Goal: Task Accomplishment & Management: Manage account settings

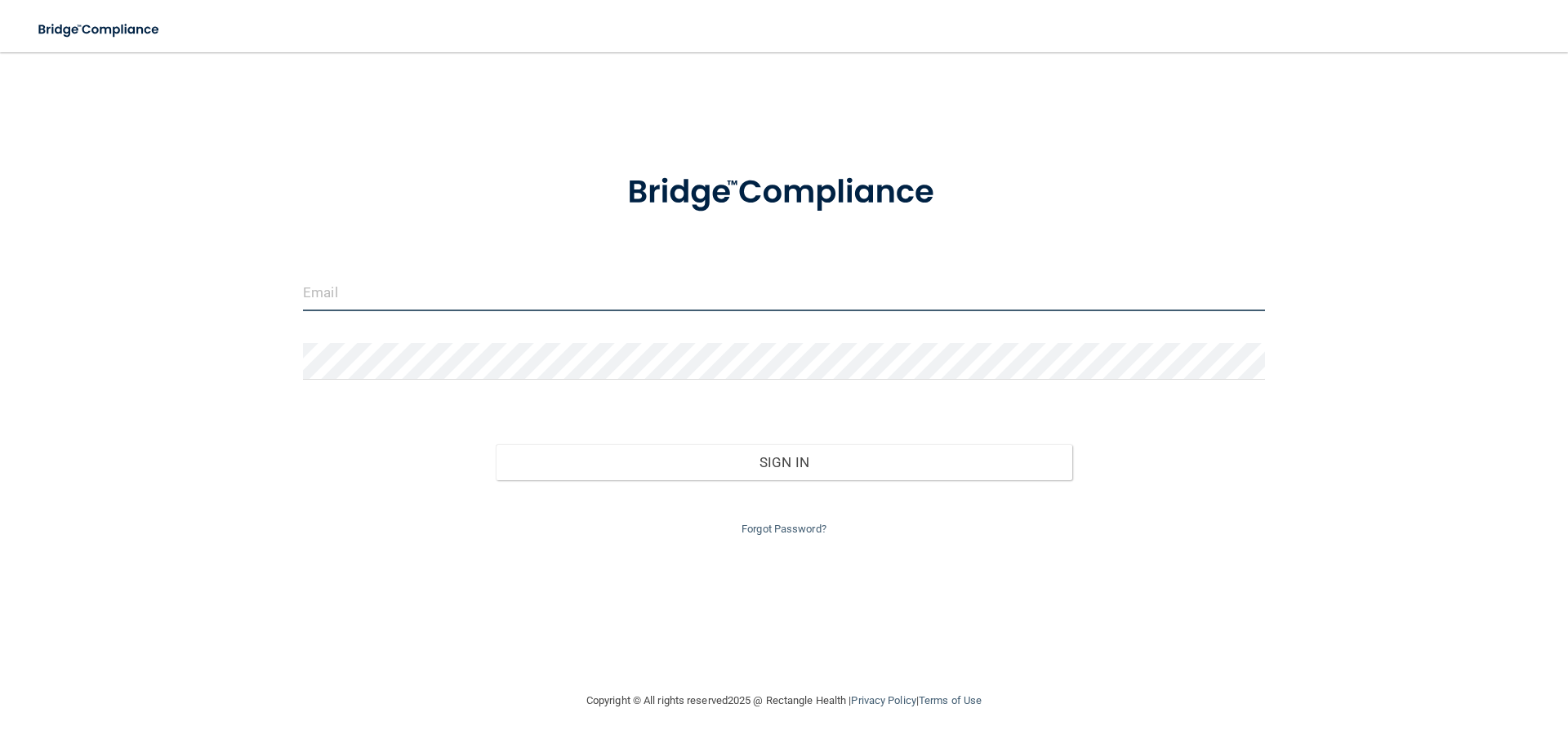
type input "[PERSON_NAME][EMAIL_ADDRESS][PERSON_NAME][DOMAIN_NAME]"
click at [500, 293] on input "[PERSON_NAME][EMAIL_ADDRESS][PERSON_NAME][DOMAIN_NAME]" at bounding box center [784, 293] width 962 height 37
drag, startPoint x: 500, startPoint y: 293, endPoint x: 258, endPoint y: 278, distance: 242.5
click at [258, 278] on div "rebecca.haynes@omsp.com Invalid email/password. You don't have permission to ac…" at bounding box center [784, 372] width 1503 height 606
click at [556, 295] on input "[PERSON_NAME][EMAIL_ADDRESS][PERSON_NAME][DOMAIN_NAME]" at bounding box center [784, 293] width 962 height 37
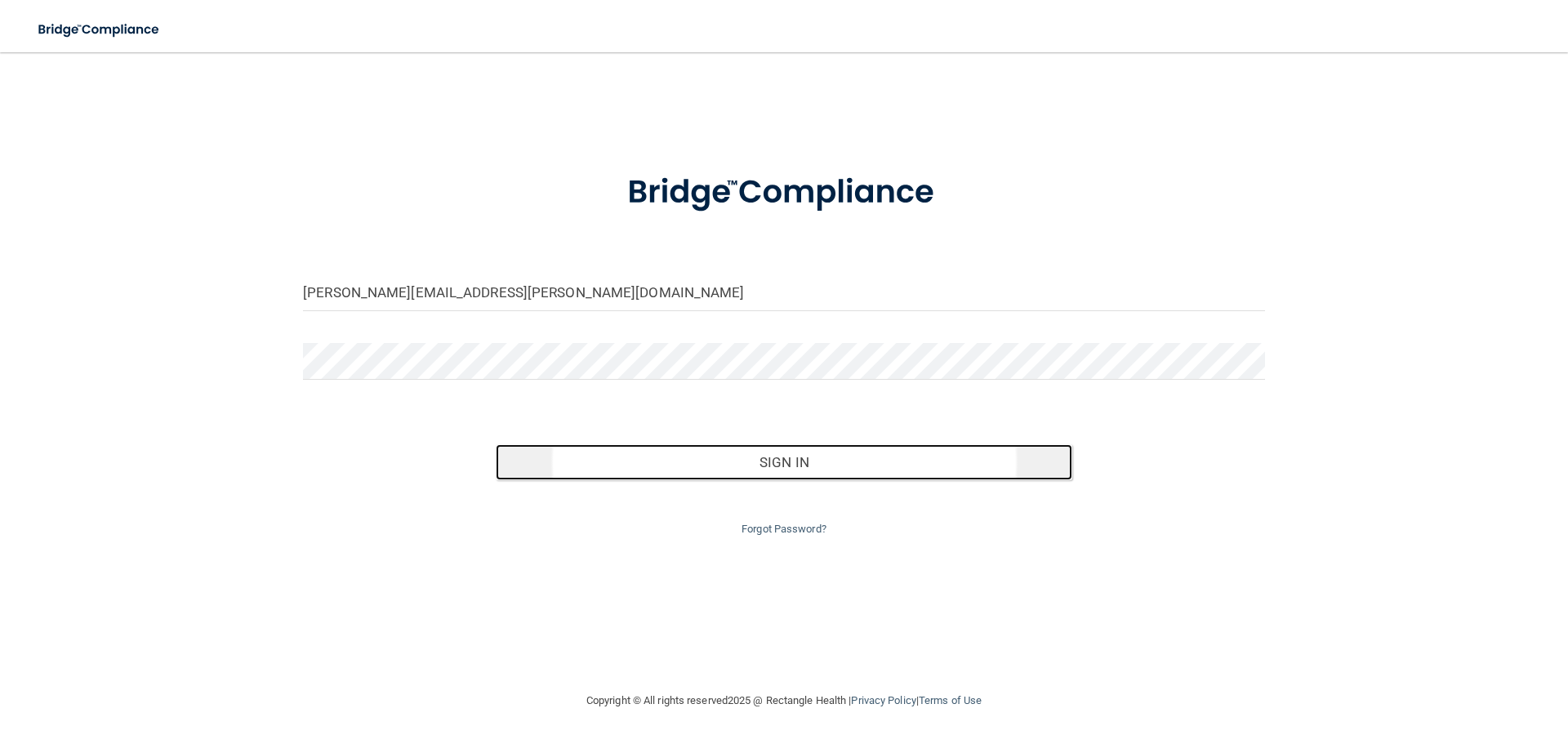
click at [767, 463] on button "Sign In" at bounding box center [784, 462] width 577 height 36
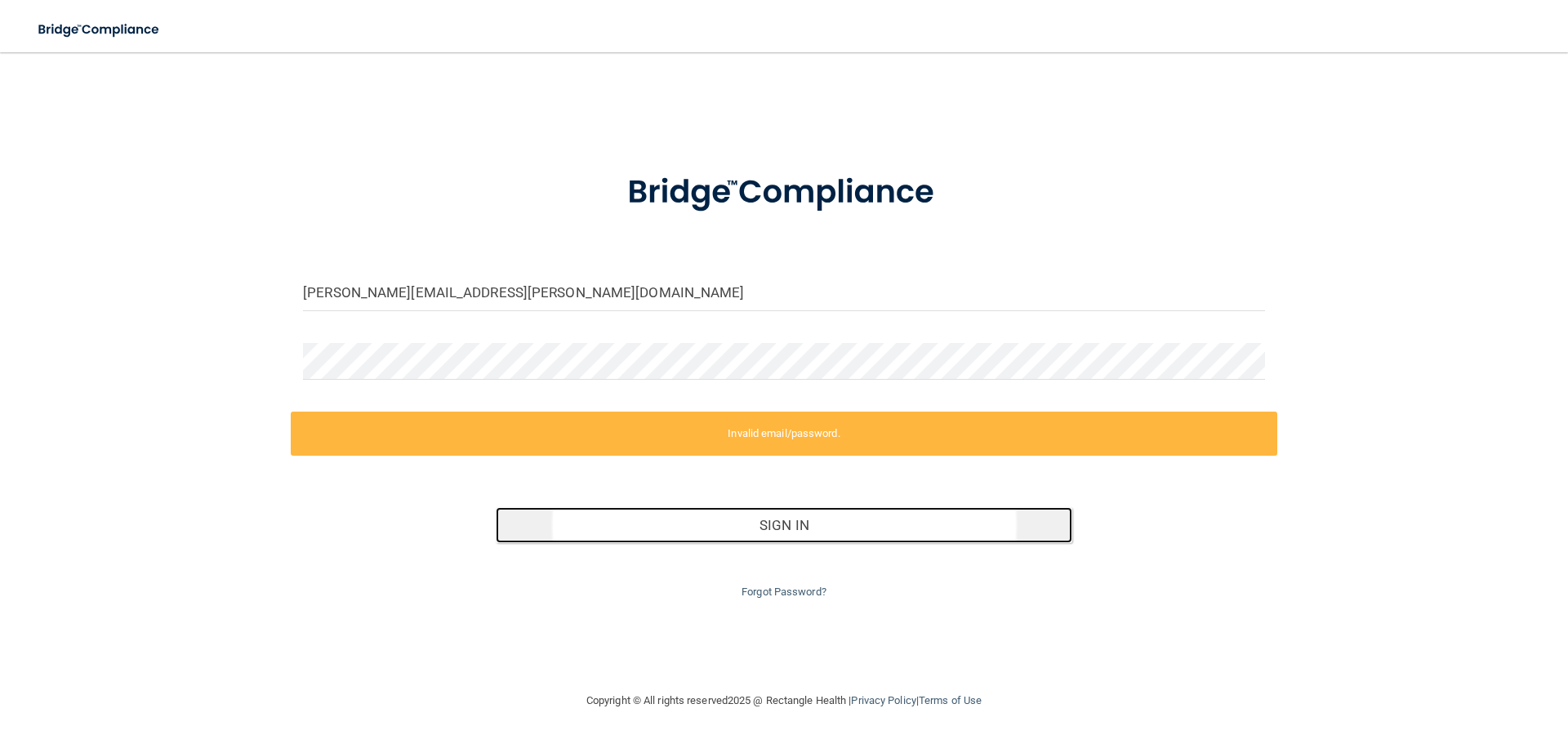
click at [732, 529] on button "Sign In" at bounding box center [784, 525] width 577 height 36
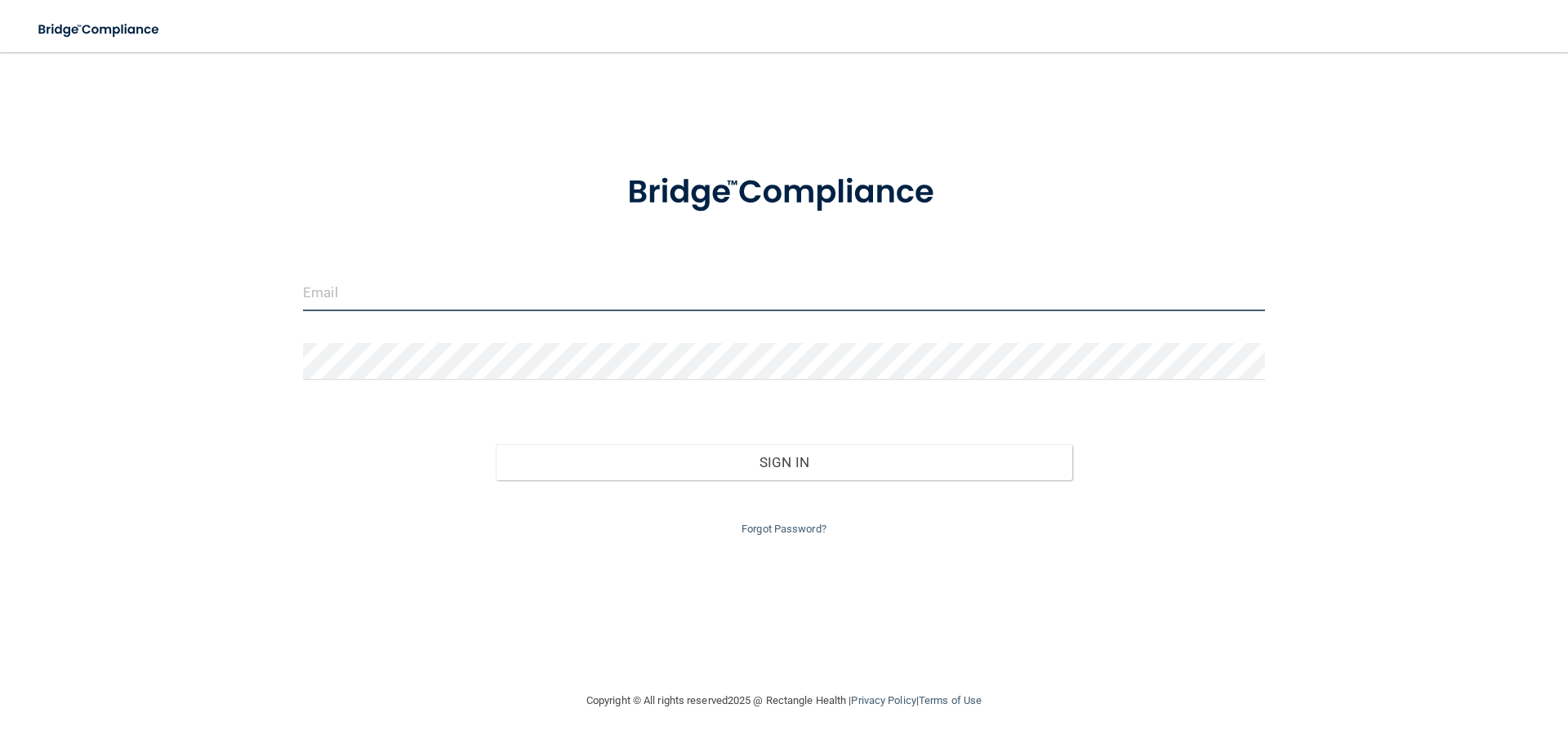
type input "[PERSON_NAME][EMAIL_ADDRESS][PERSON_NAME][DOMAIN_NAME]"
click at [563, 290] on input "[PERSON_NAME][EMAIL_ADDRESS][PERSON_NAME][DOMAIN_NAME]" at bounding box center [784, 293] width 962 height 37
drag, startPoint x: 562, startPoint y: 290, endPoint x: 561, endPoint y: 254, distance: 36.0
click at [562, 290] on input "[PERSON_NAME][EMAIL_ADDRESS][PERSON_NAME][DOMAIN_NAME]" at bounding box center [784, 293] width 962 height 37
